Goal: Transaction & Acquisition: Obtain resource

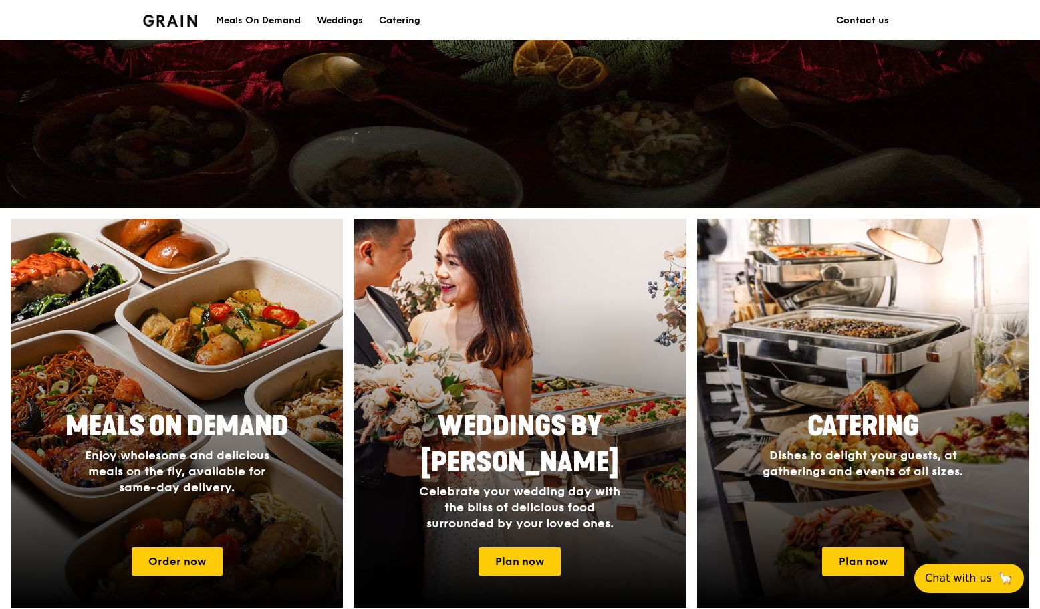
scroll to position [334, 0]
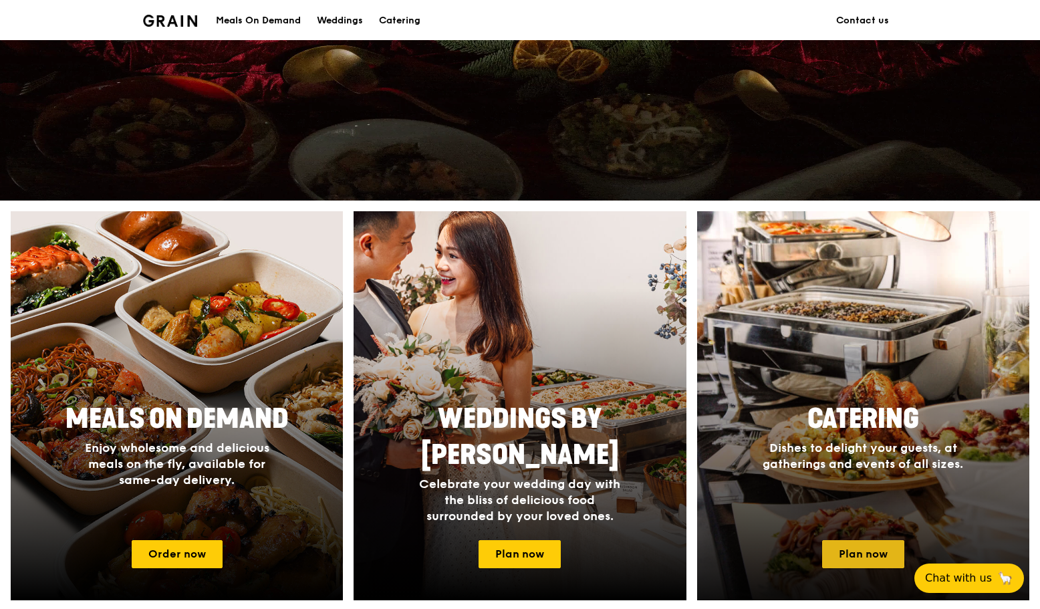
click at [860, 550] on link "Plan now" at bounding box center [863, 554] width 82 height 28
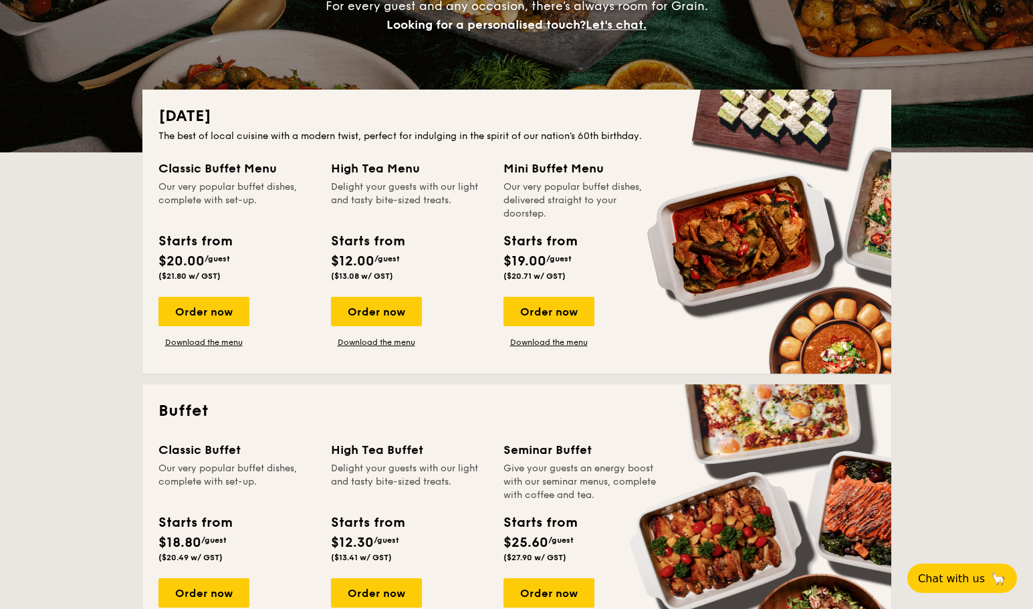
scroll to position [201, 0]
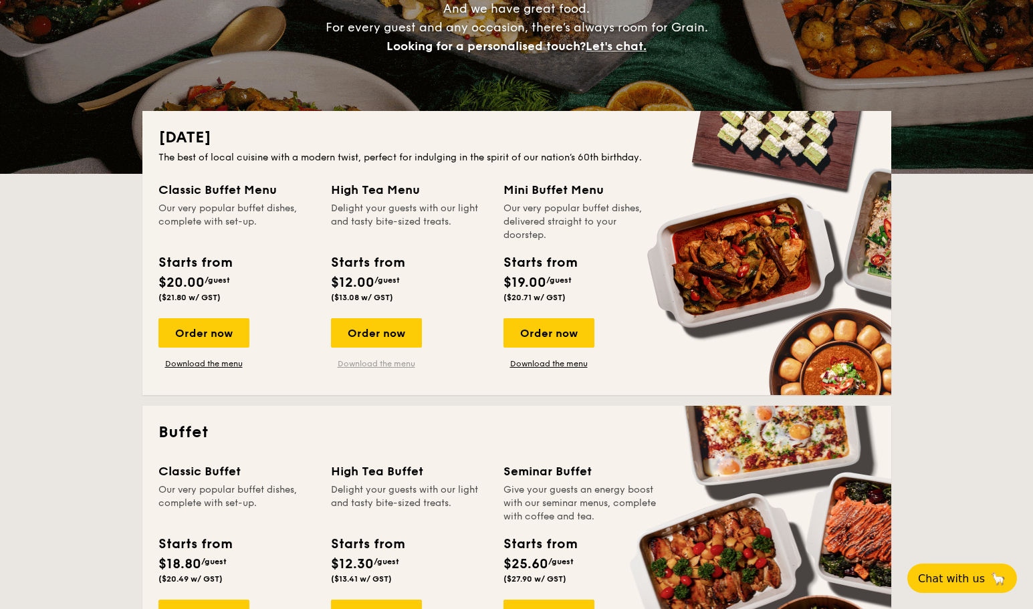
click at [372, 366] on link "Download the menu" at bounding box center [376, 363] width 91 height 11
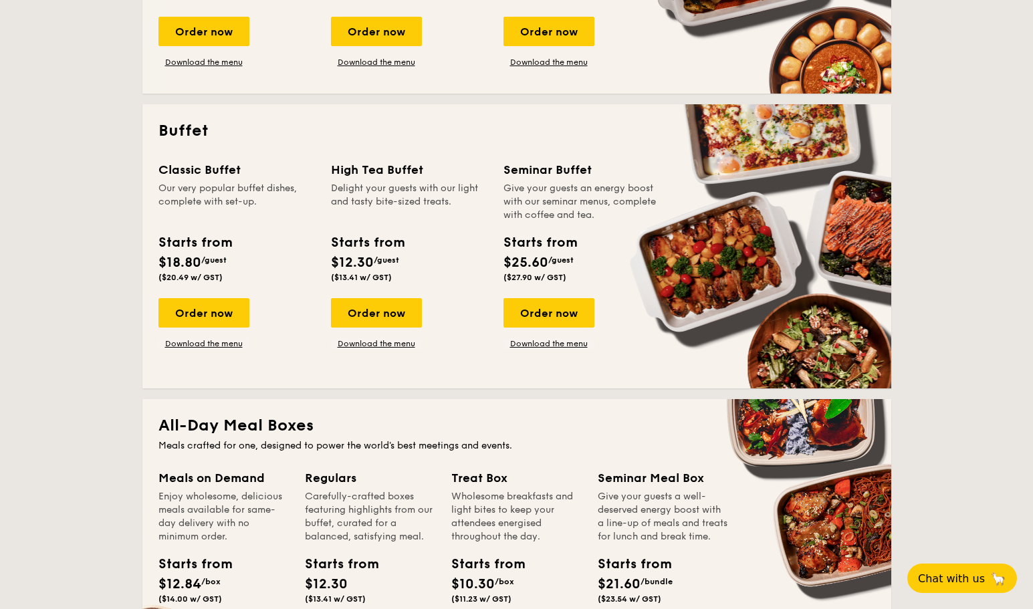
scroll to position [468, 0]
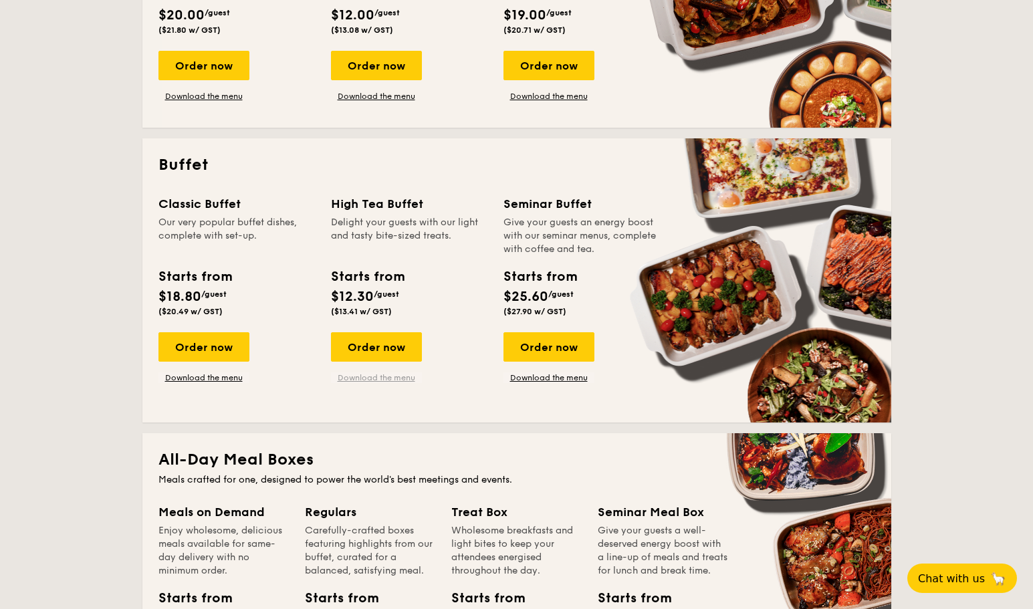
click at [377, 376] on link "Download the menu" at bounding box center [376, 377] width 91 height 11
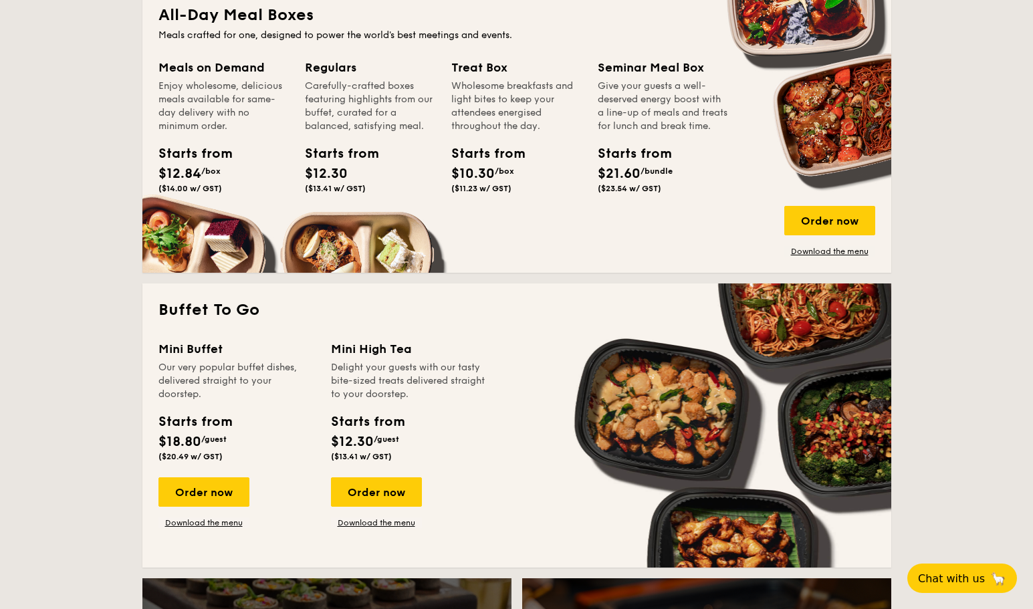
scroll to position [936, 0]
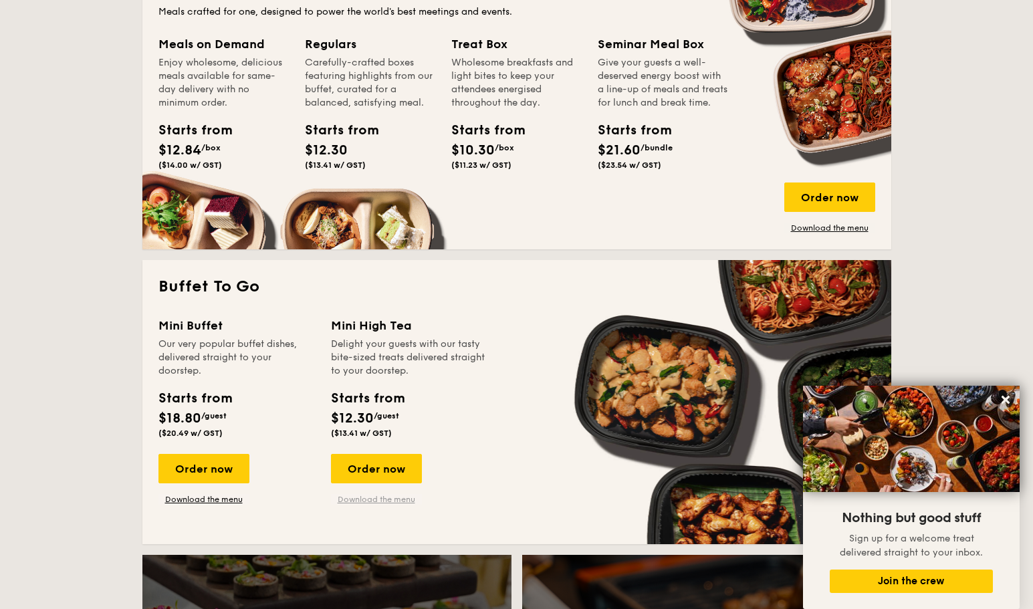
click at [365, 501] on link "Download the menu" at bounding box center [376, 499] width 91 height 11
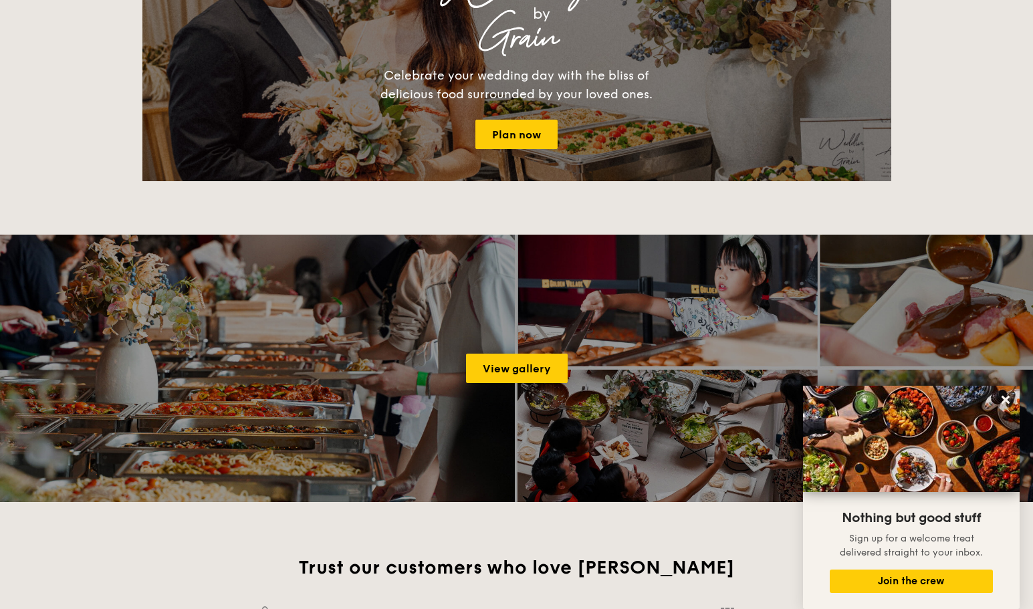
scroll to position [1939, 0]
